Goal: Information Seeking & Learning: Learn about a topic

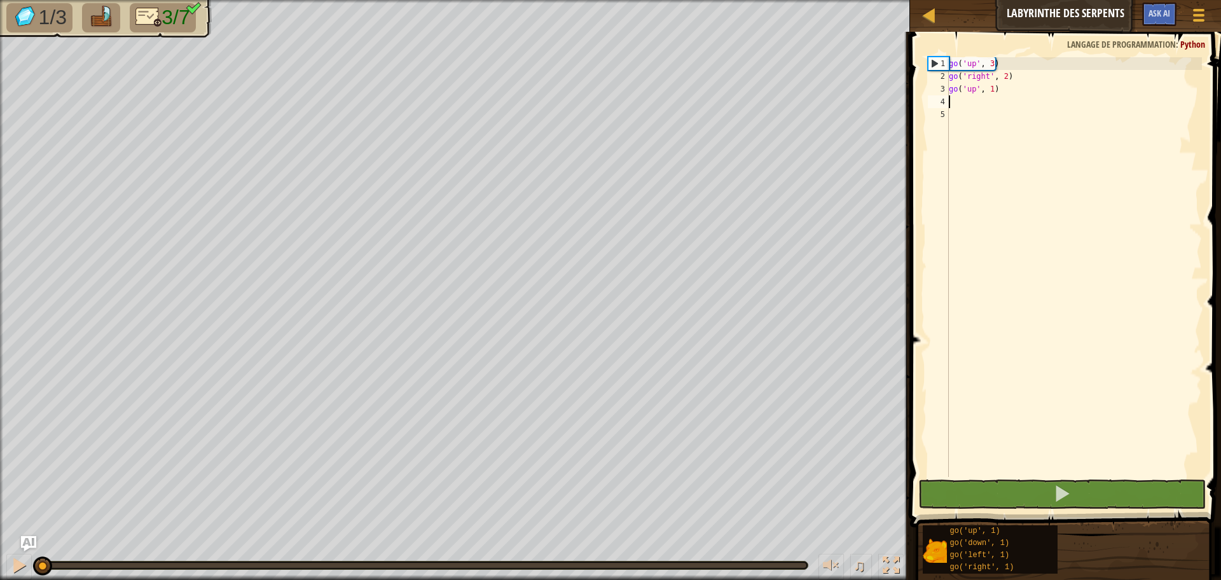
click at [952, 98] on div "go ( 'up' , 3 ) go ( 'right' , 2 ) go ( 'up' , 1 )" at bounding box center [1074, 279] width 256 height 445
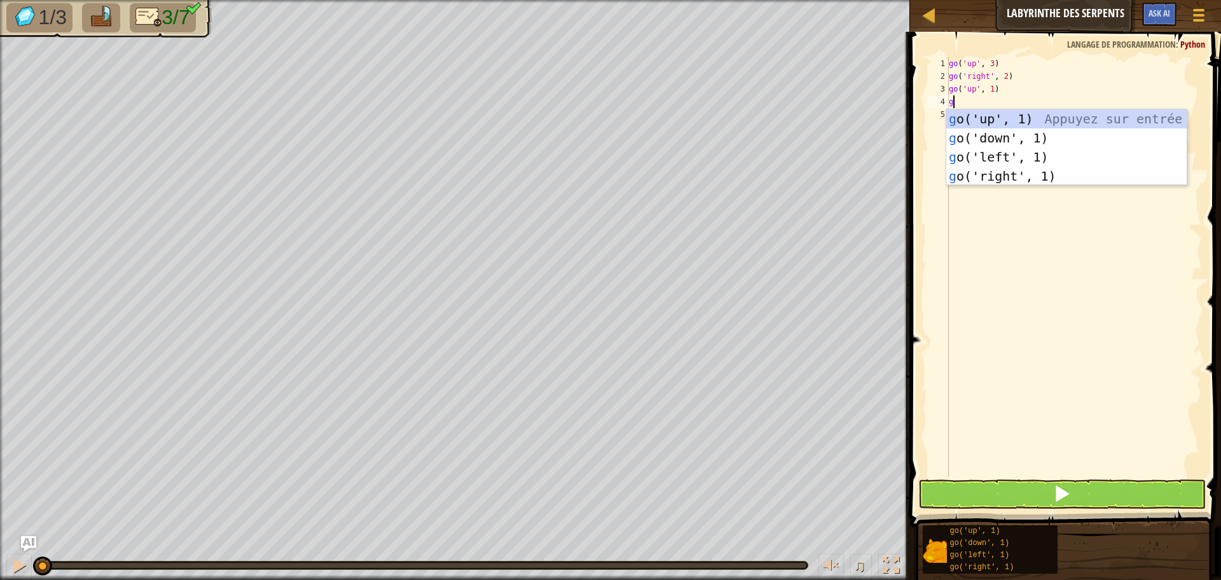
scroll to position [6, 0]
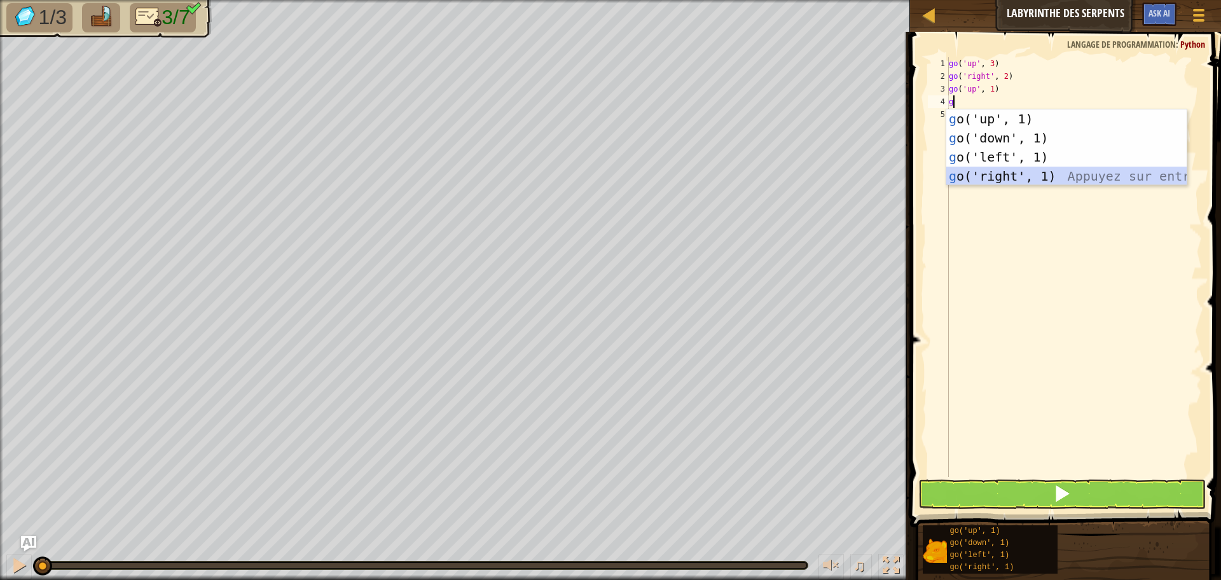
type textarea "g"
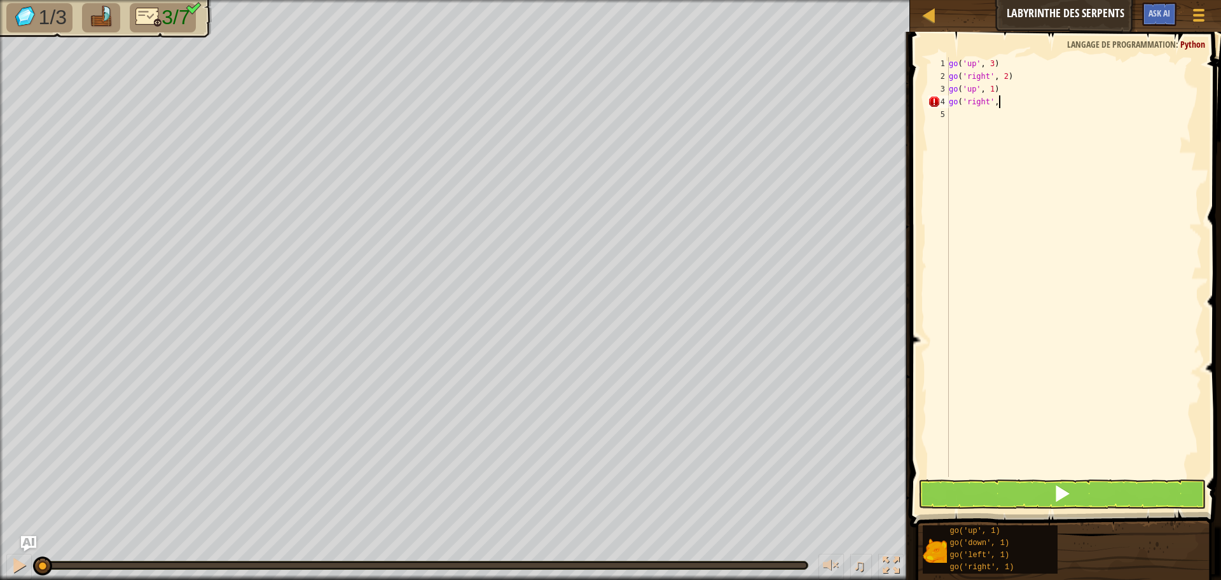
scroll to position [6, 4]
type textarea "go('right', 2)"
type textarea "g"
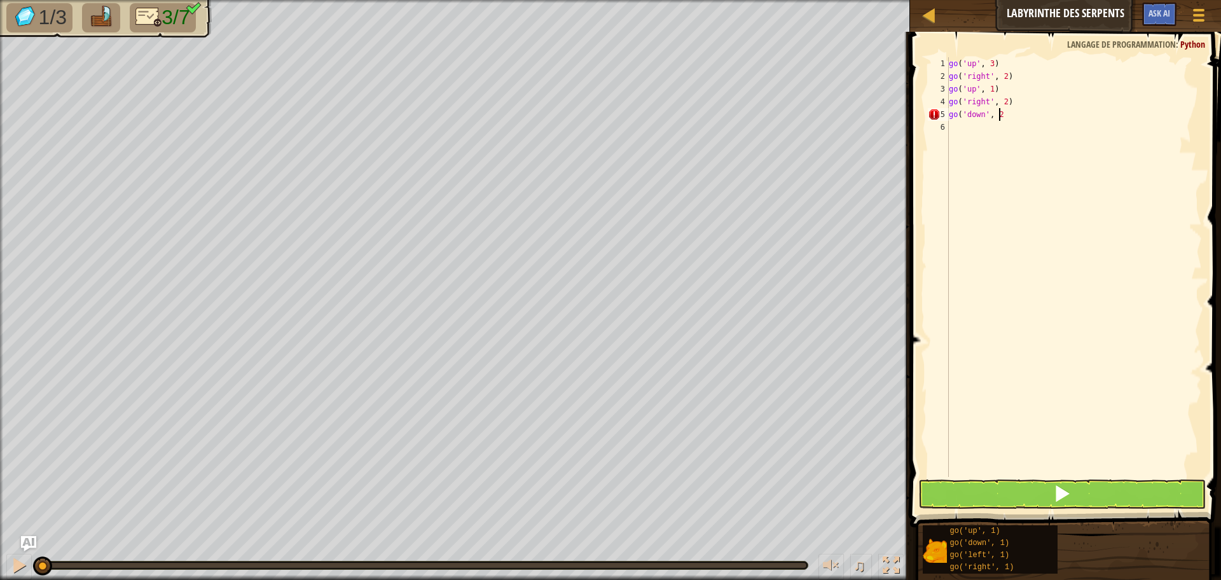
type textarea "go('down', 2)"
type textarea "G"
type textarea "go('left', 2)"
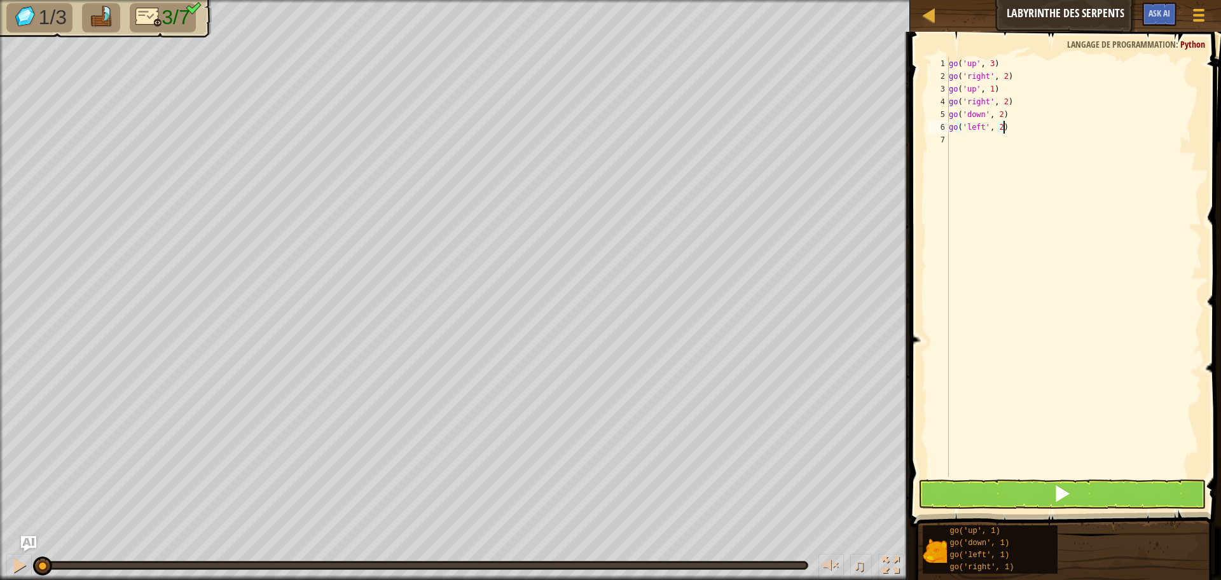
scroll to position [6, 0]
type textarea "g"
type textarea "go('up', 3)"
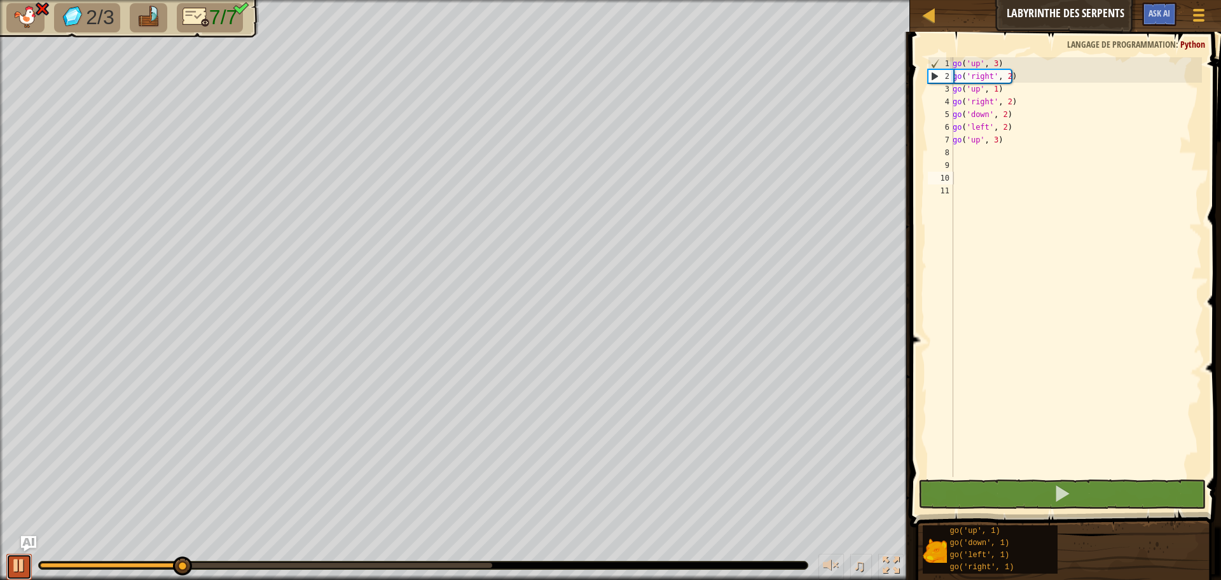
click at [13, 572] on div at bounding box center [19, 565] width 17 height 17
click at [974, 130] on div "go ( 'up' , 3 ) go ( 'right' , 2 ) go ( 'up' , 1 ) go ( 'right' , 2 ) go ( 'dow…" at bounding box center [1076, 279] width 252 height 445
click at [985, 130] on div "go ( 'up' , 3 ) go ( 'right' , 2 ) go ( 'up' , 1 ) go ( 'right' , 2 ) go ( 'dow…" at bounding box center [1076, 279] width 252 height 445
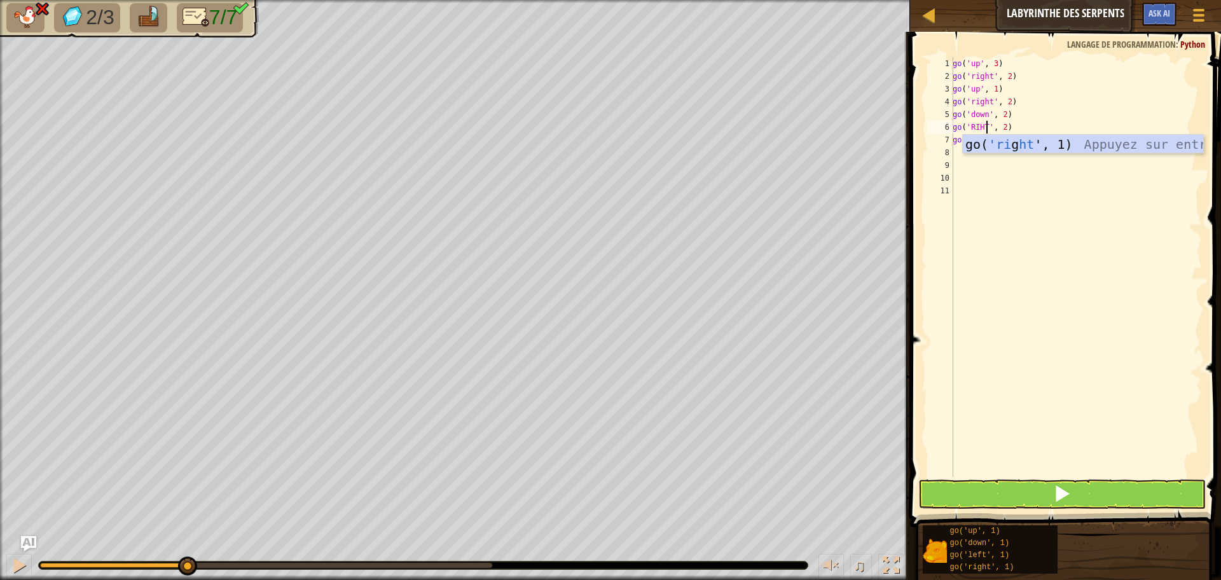
scroll to position [6, 3]
click at [990, 140] on div "go( 'ri g ht ', 1) Appuyez sur entrée" at bounding box center [1083, 163] width 240 height 57
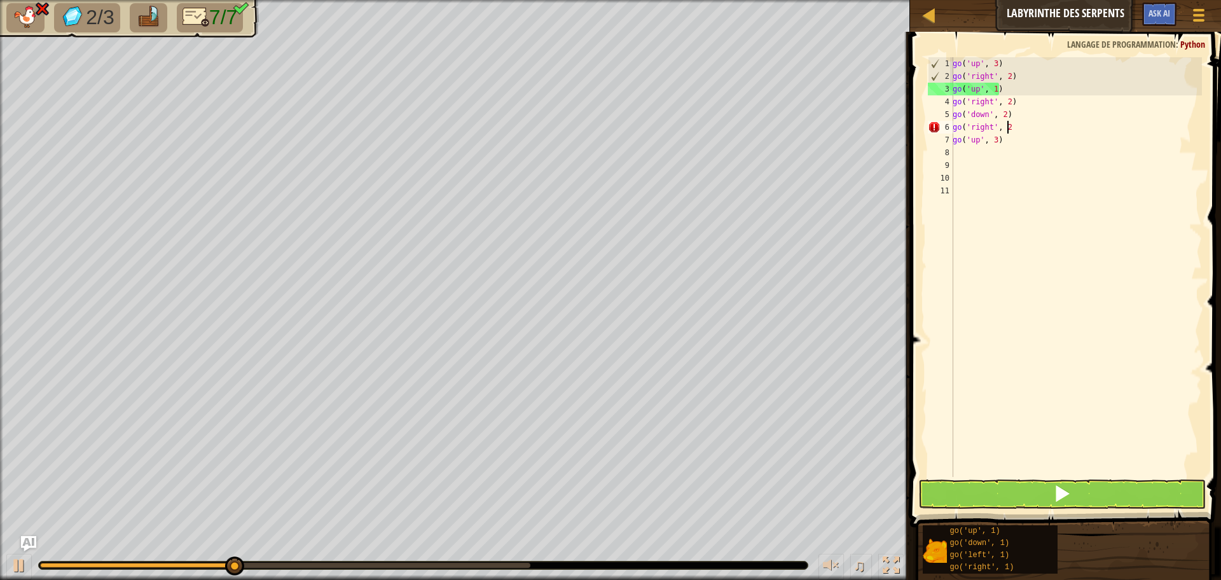
scroll to position [6, 4]
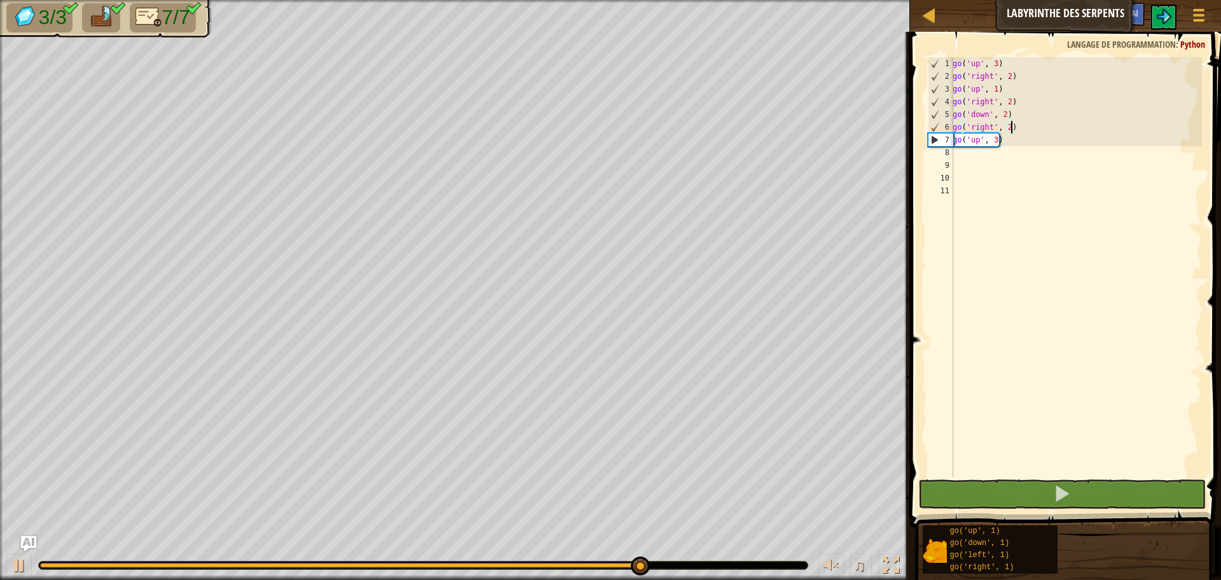
type textarea "go('right', 2)"
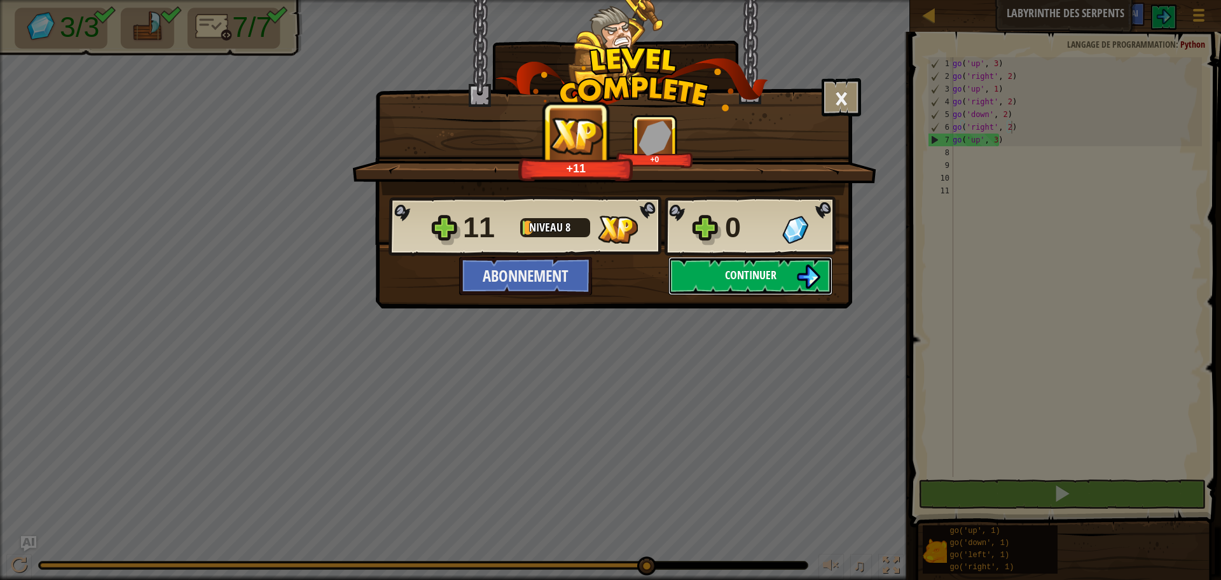
click at [744, 288] on button "Continuer" at bounding box center [750, 276] width 164 height 38
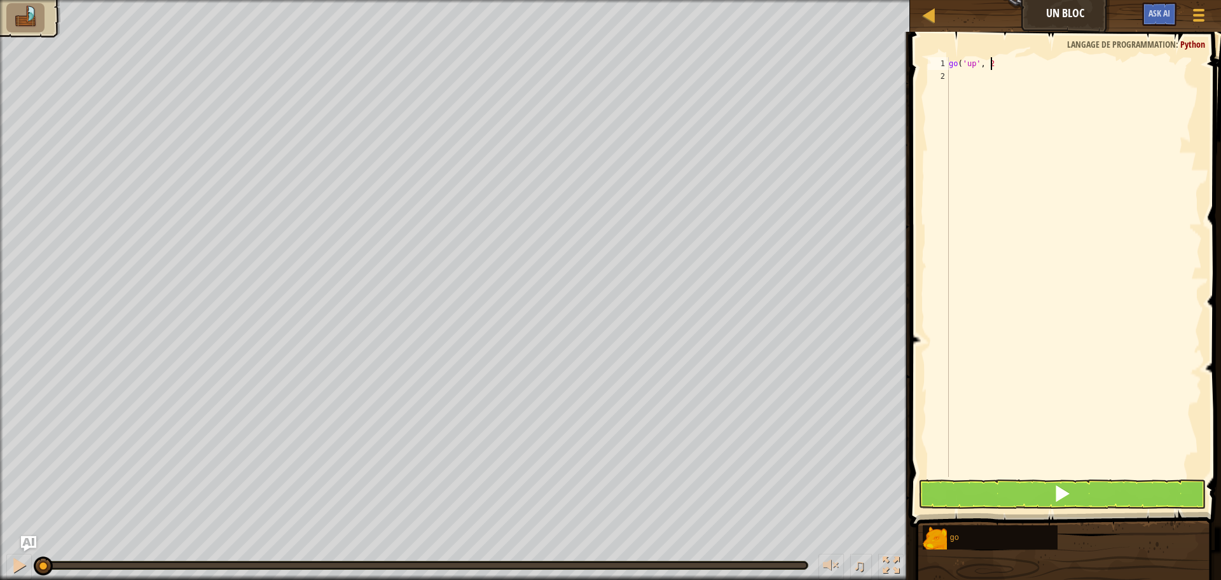
type textarea "go('up', 2)"
type textarea "g"
type textarea "go('left', 3)"
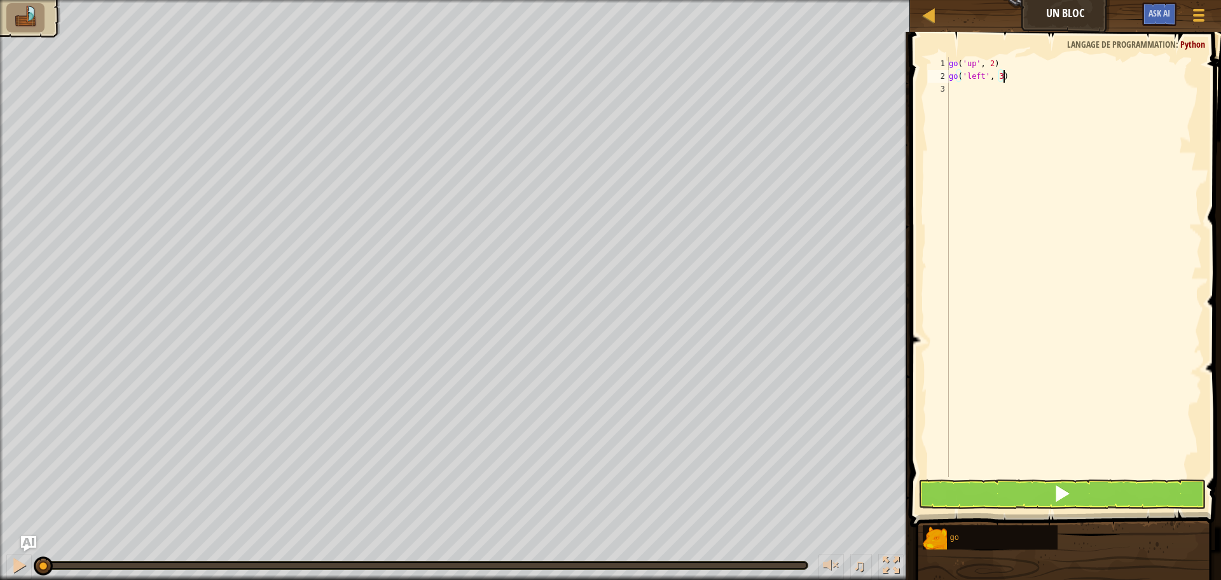
scroll to position [6, 0]
type textarea "g"
type textarea "go('down', 2)"
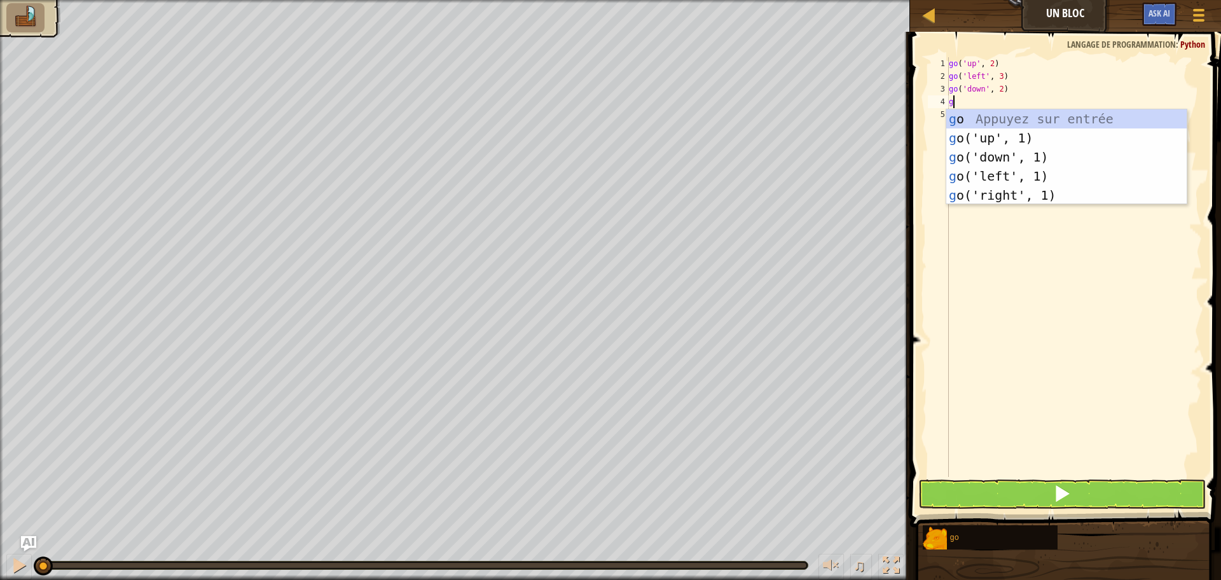
type textarea "g"
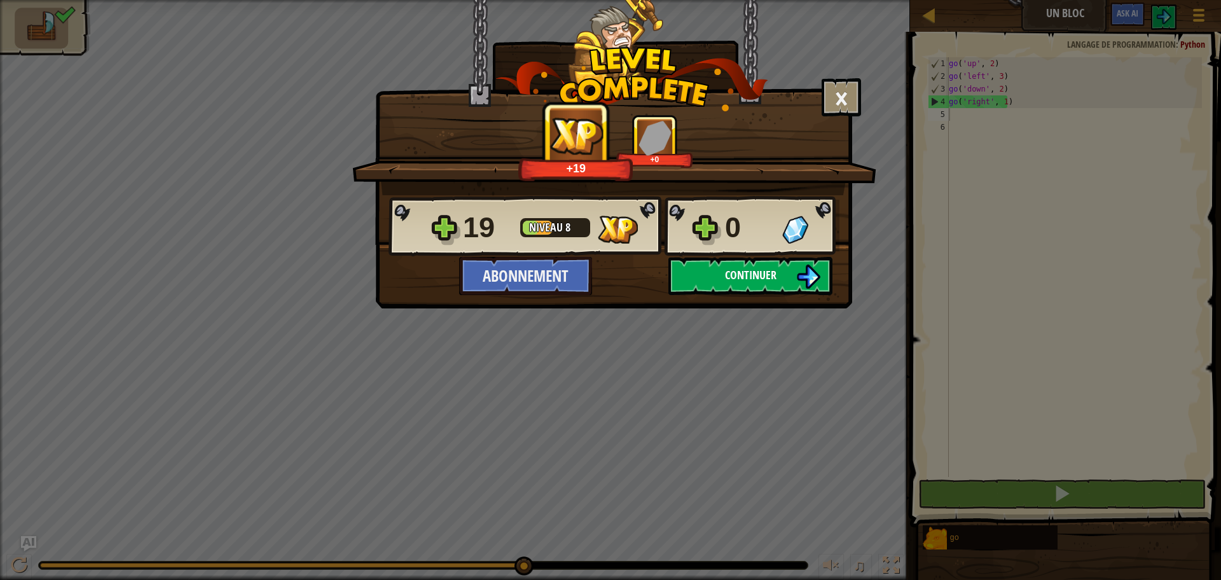
click at [728, 270] on span "Continuer" at bounding box center [751, 275] width 52 height 16
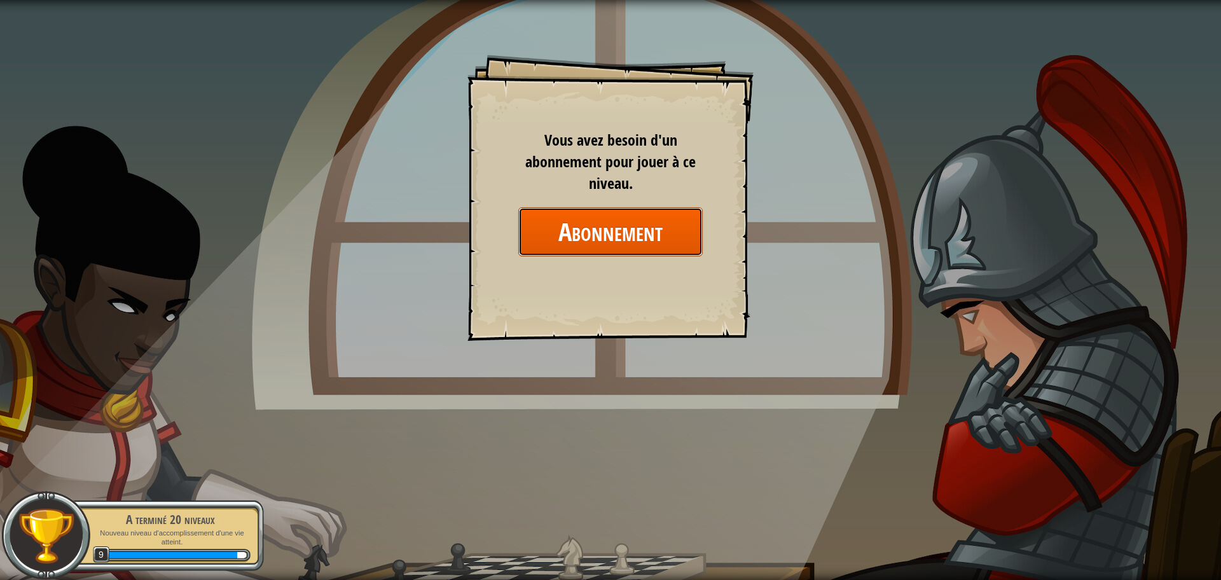
click at [670, 229] on button "Abonnement" at bounding box center [610, 231] width 184 height 49
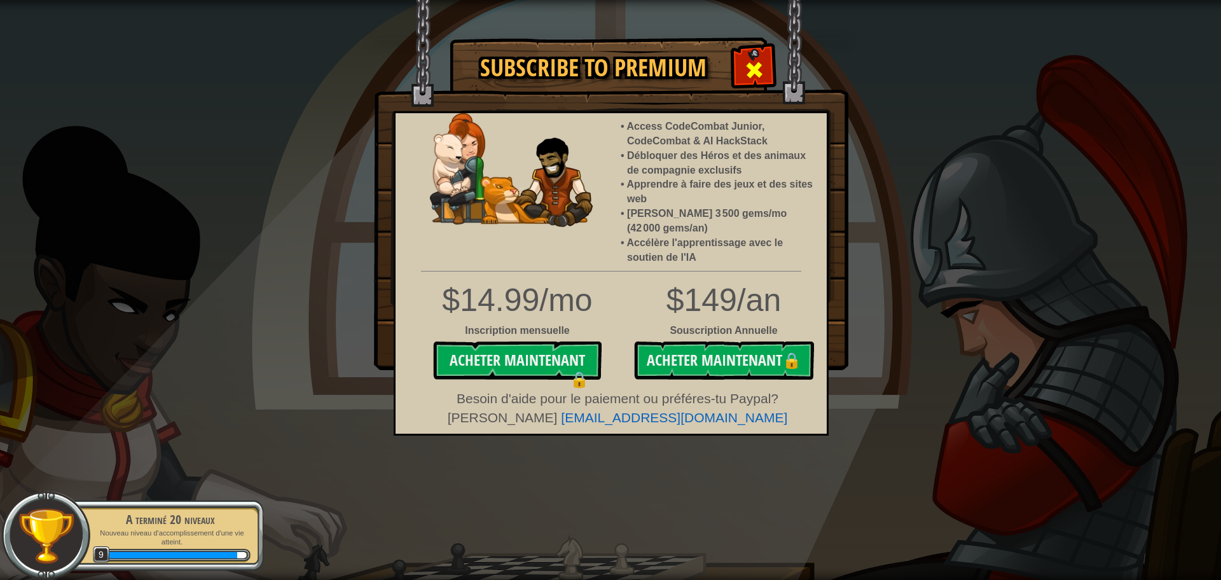
click at [744, 76] on div at bounding box center [754, 68] width 40 height 40
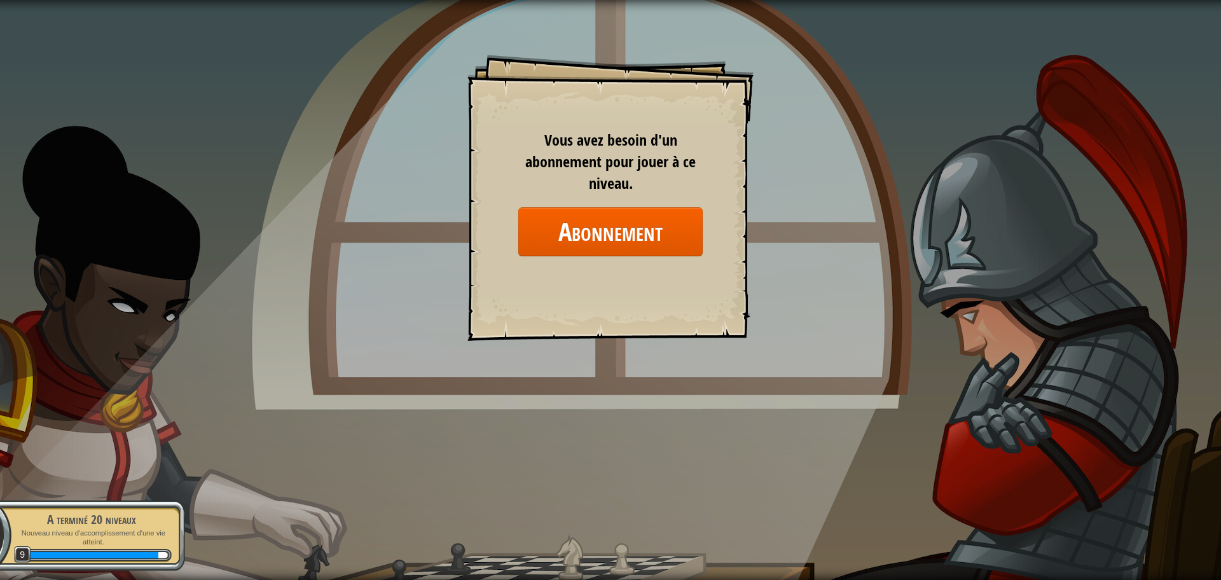
click at [226, 553] on div "A terminé 20 niveaux Nouveau niveau d'accomplissement d'une vie atteint. 9 150 …" at bounding box center [164, 535] width 200 height 89
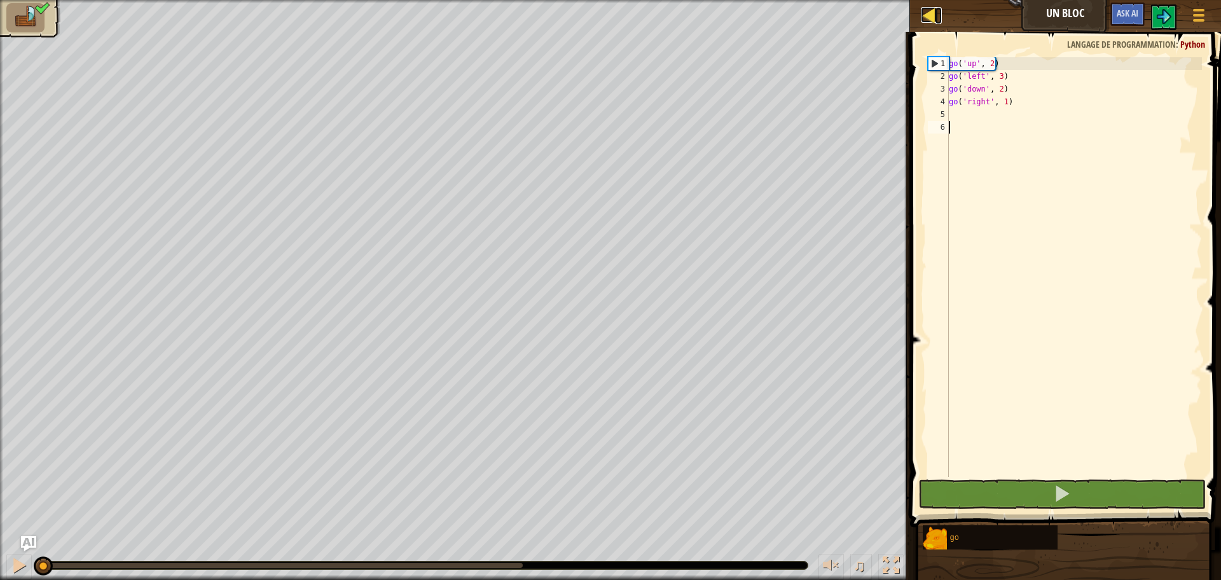
click at [934, 23] on div at bounding box center [929, 15] width 16 height 16
select select "fr"
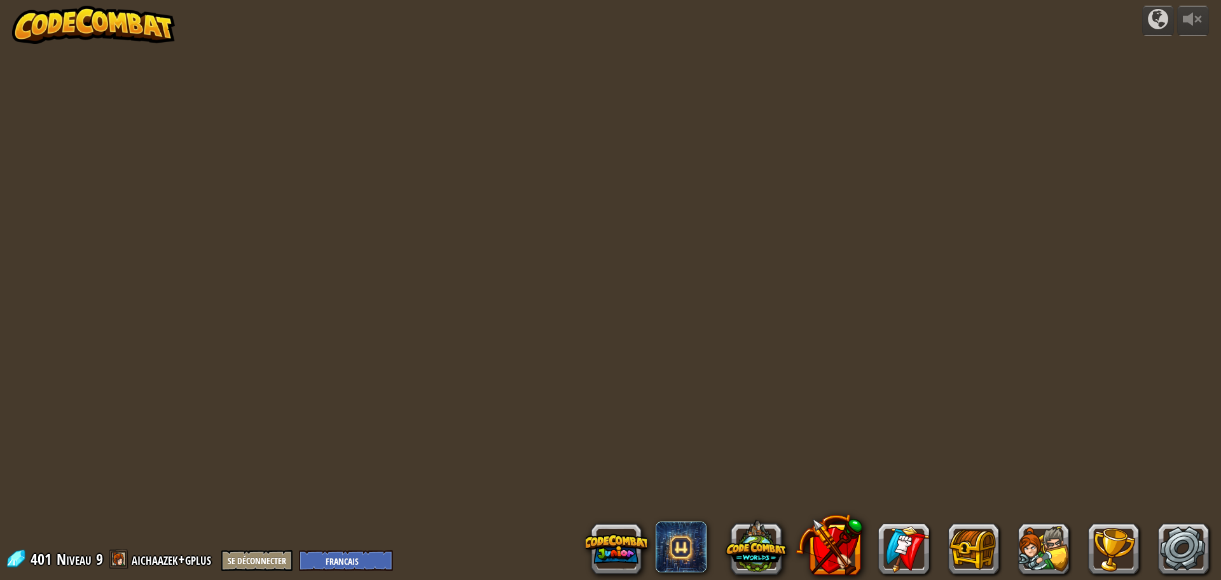
select select "fr"
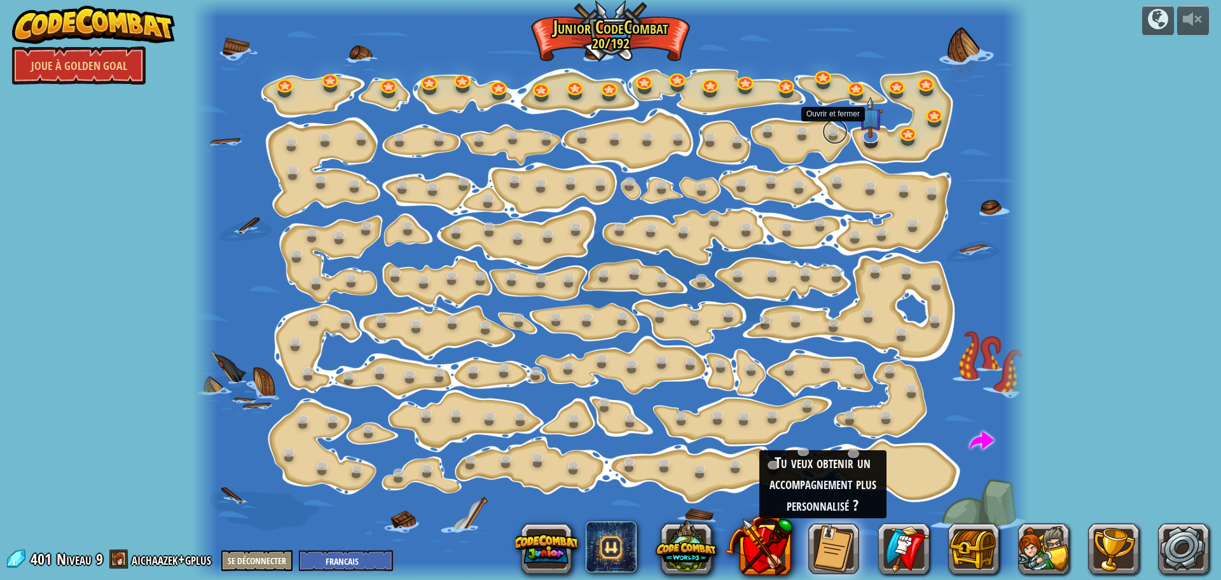
click at [837, 135] on link at bounding box center [834, 131] width 25 height 25
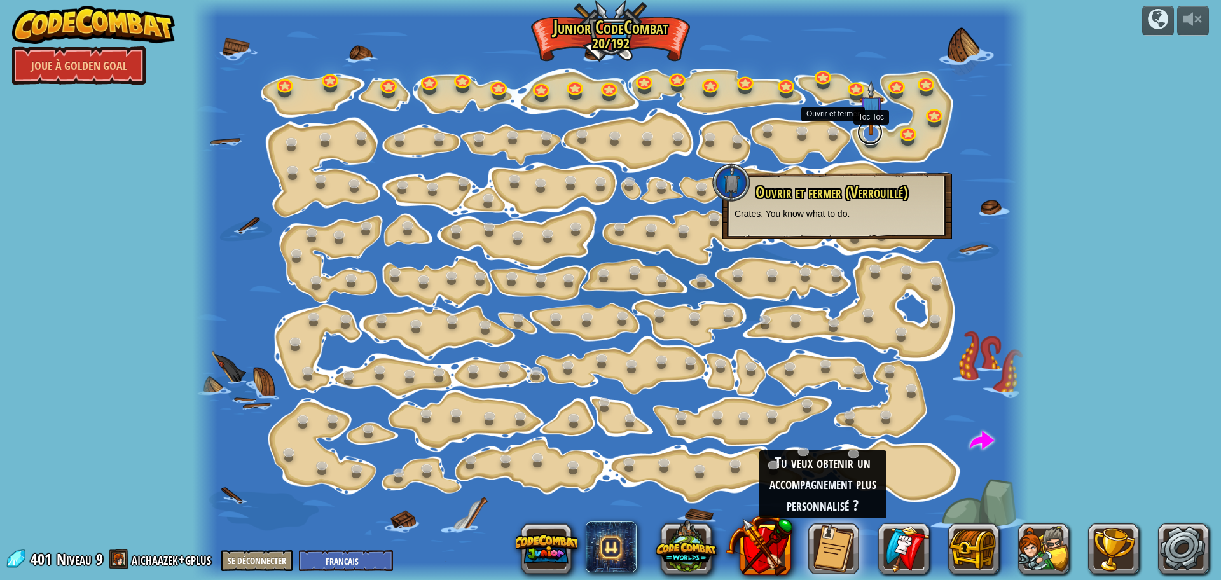
click at [865, 139] on link at bounding box center [869, 132] width 25 height 25
